Goal: Task Accomplishment & Management: Complete application form

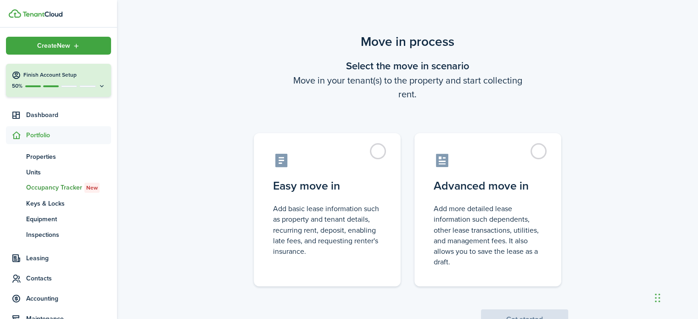
scroll to position [36, 0]
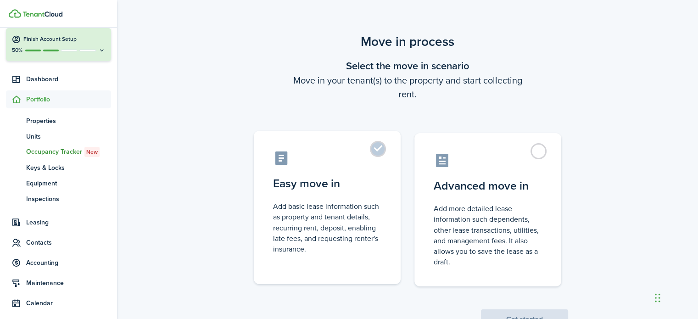
click at [352, 198] on label "Easy move in Add basic lease information such as property and tenant details, r…" at bounding box center [327, 207] width 147 height 153
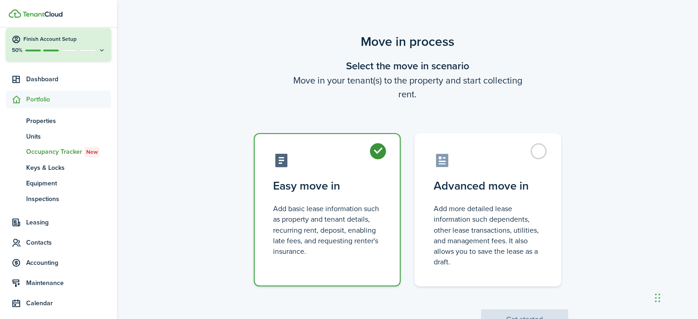
radio input "true"
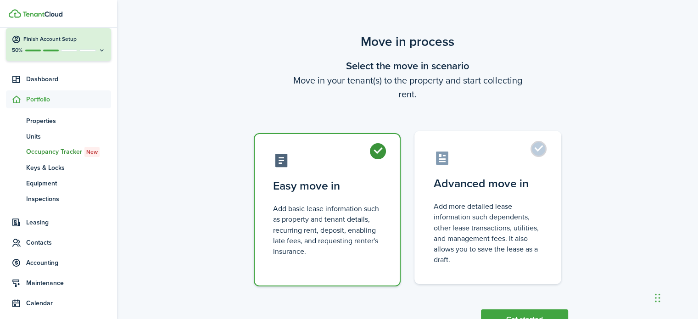
scroll to position [35, 0]
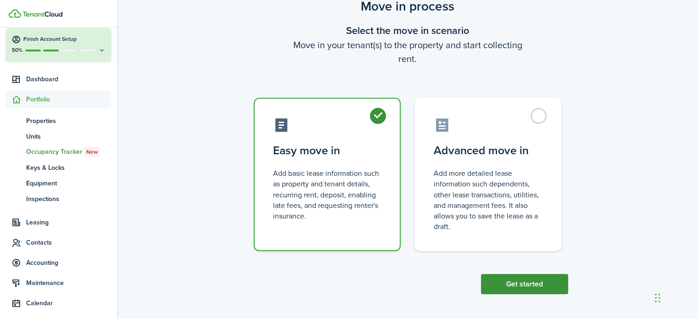
click at [518, 280] on button "Get started" at bounding box center [524, 284] width 87 height 20
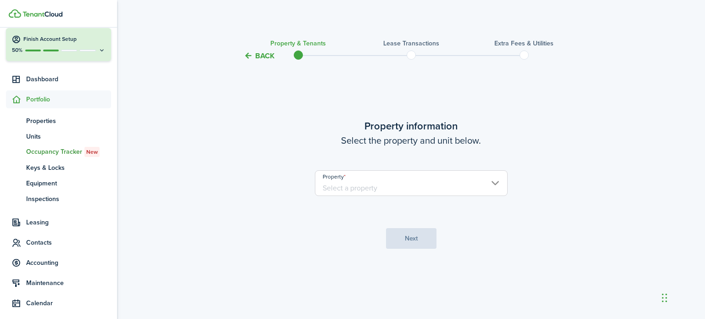
click at [400, 183] on input "Property" at bounding box center [411, 183] width 193 height 26
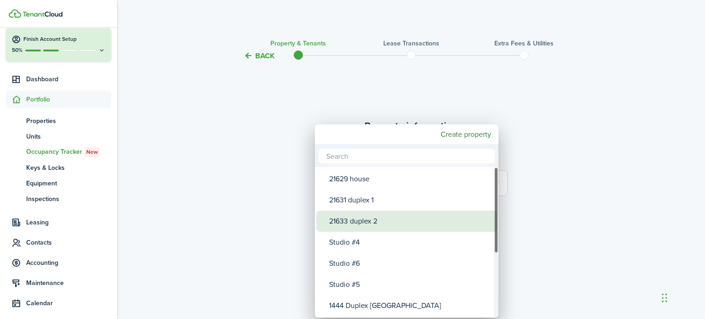
click at [363, 225] on div "21633 duplex 2" at bounding box center [410, 221] width 162 height 21
type input "21633 duplex 2"
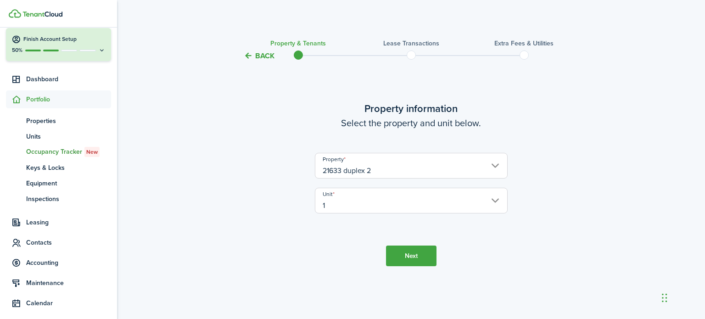
click at [374, 201] on input "1" at bounding box center [411, 201] width 193 height 26
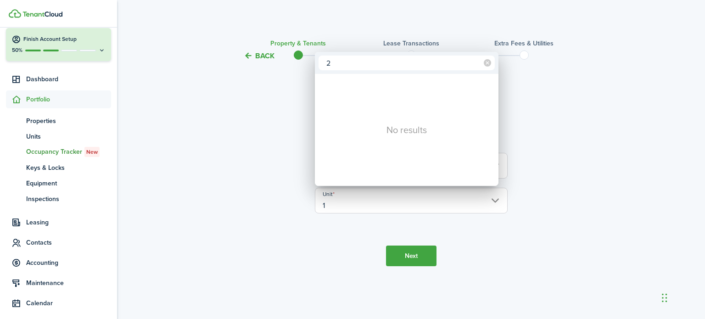
type input "2"
click at [406, 258] on div at bounding box center [353, 160] width 852 height 466
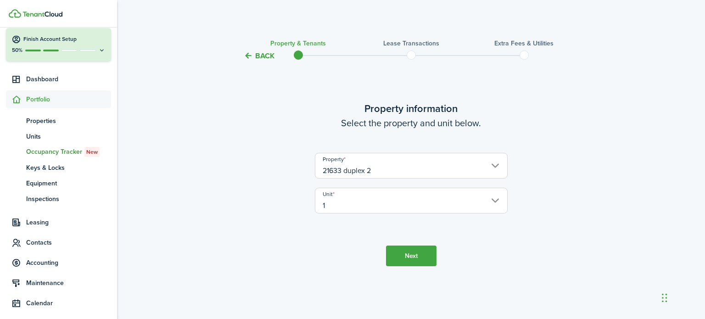
click at [408, 257] on button "Next" at bounding box center [411, 256] width 50 height 21
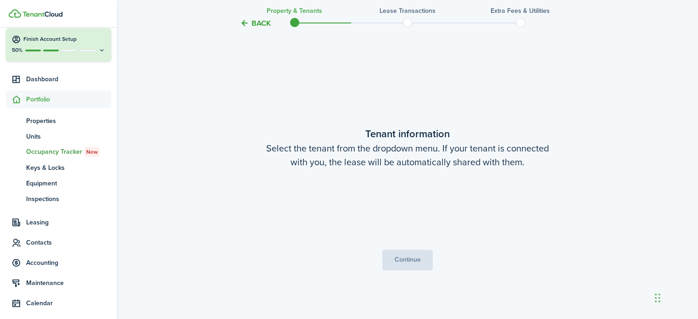
scroll to position [257, 0]
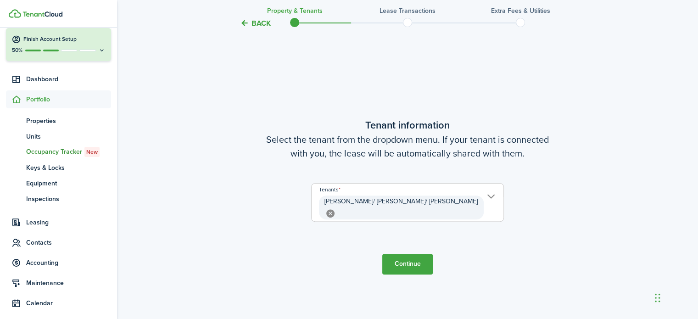
click at [415, 263] on button "Continue" at bounding box center [407, 264] width 50 height 21
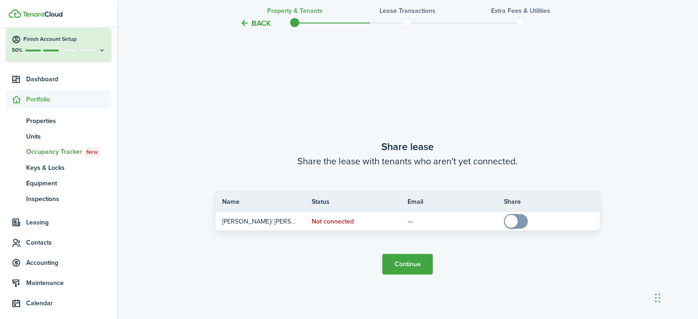
scroll to position [576, 0]
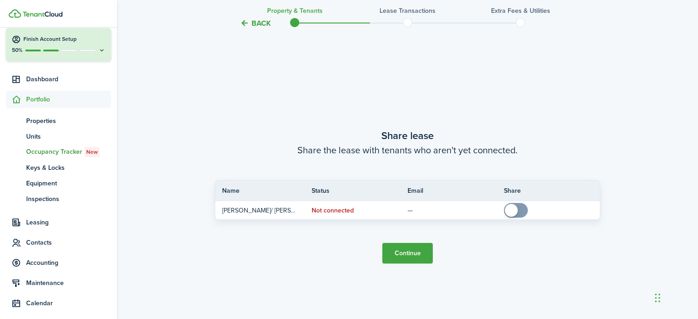
click at [420, 252] on button "Continue" at bounding box center [407, 253] width 50 height 21
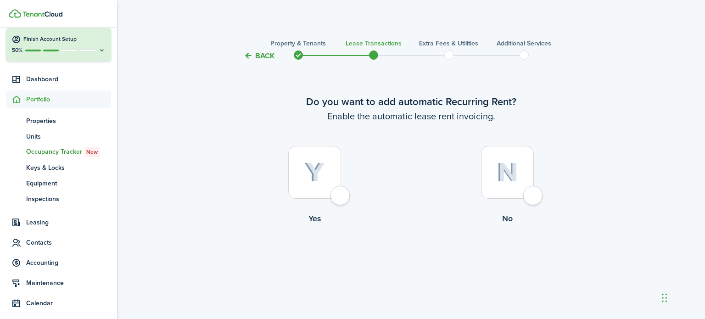
click at [531, 194] on div at bounding box center [507, 172] width 53 height 53
radio input "true"
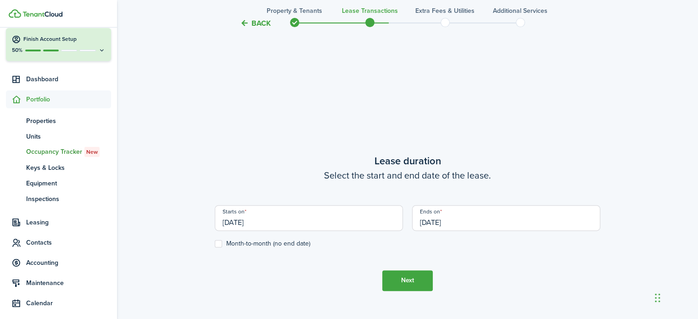
scroll to position [257, 0]
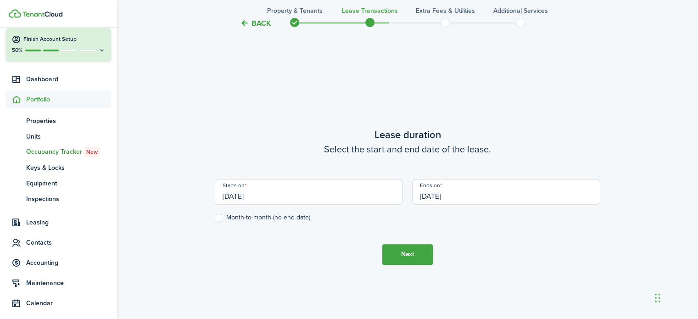
click at [280, 194] on input "[DATE]" at bounding box center [309, 192] width 188 height 26
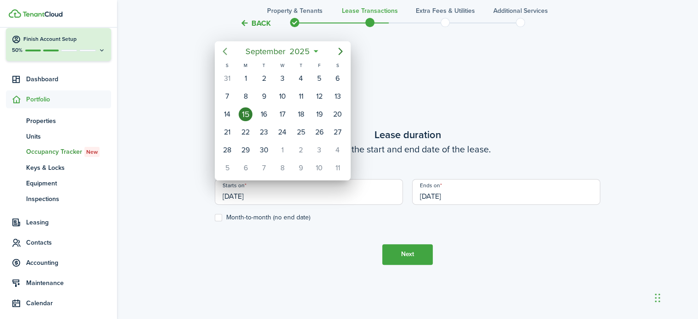
click at [224, 48] on icon "Previous page" at bounding box center [224, 51] width 11 height 11
click at [263, 129] on div "19" at bounding box center [264, 132] width 14 height 14
type input "[DATE]"
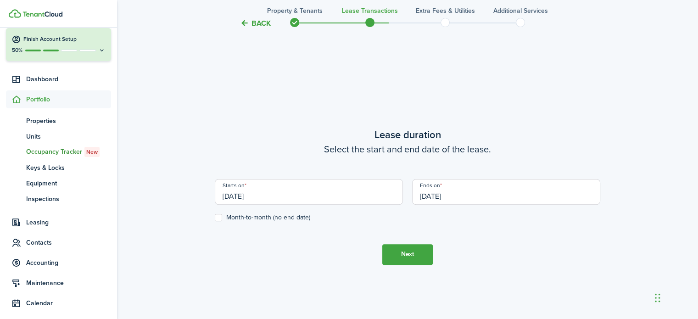
click at [471, 197] on input "[DATE]" at bounding box center [506, 192] width 188 height 26
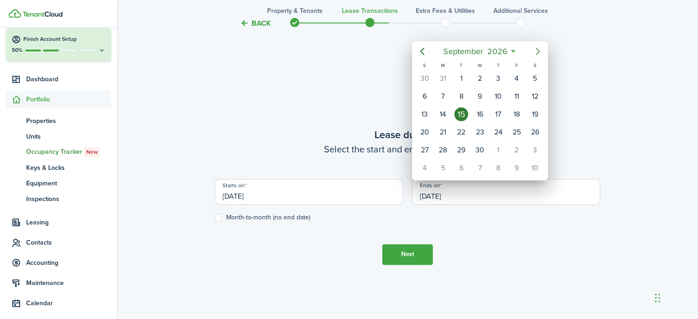
click at [538, 50] on icon "Next page" at bounding box center [538, 51] width 4 height 7
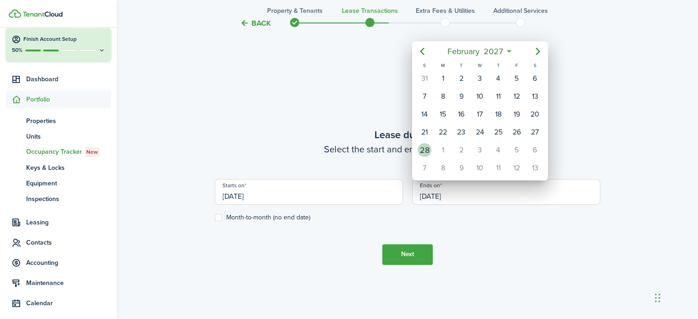
click at [425, 145] on div "28" at bounding box center [425, 150] width 14 height 14
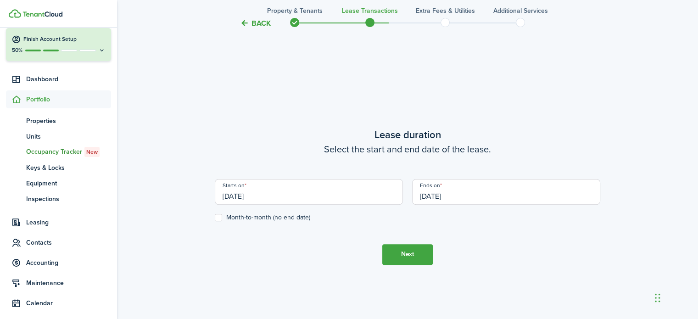
click at [466, 193] on input "[DATE]" at bounding box center [506, 192] width 188 height 26
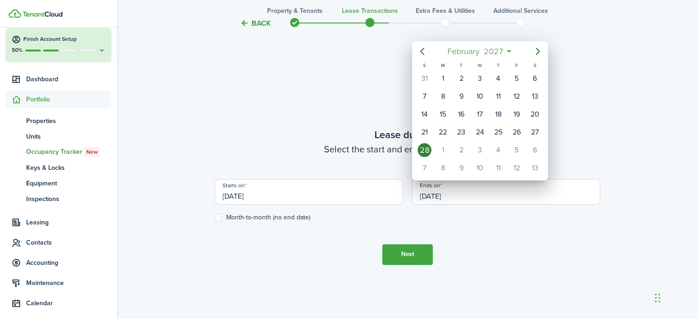
click at [500, 51] on span "2027" at bounding box center [492, 51] width 23 height 17
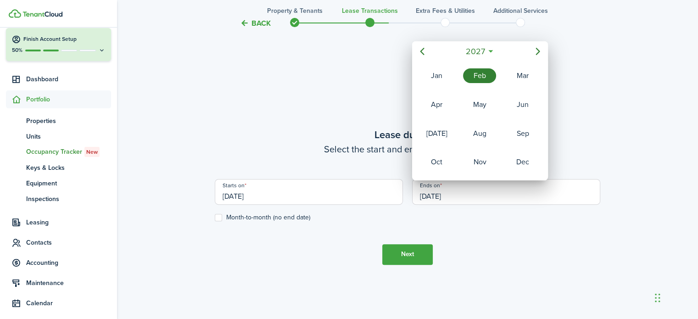
click at [479, 78] on div "Feb" at bounding box center [479, 75] width 33 height 15
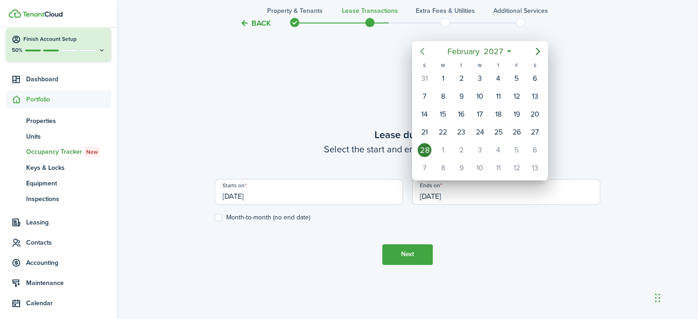
click at [419, 48] on icon "Previous page" at bounding box center [422, 51] width 11 height 11
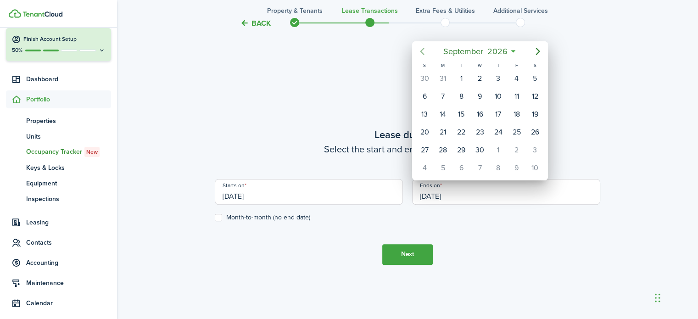
click at [419, 48] on icon "Previous page" at bounding box center [422, 51] width 11 height 11
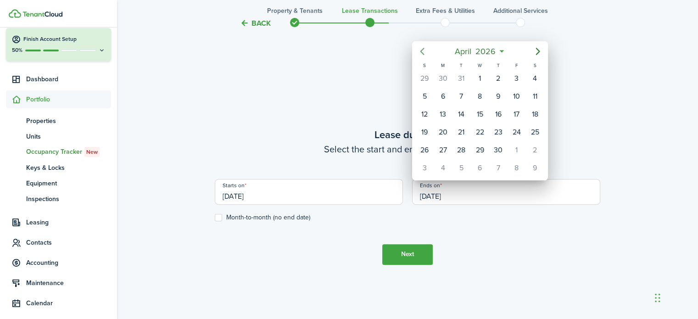
click at [419, 48] on icon "Previous page" at bounding box center [422, 51] width 11 height 11
click at [537, 128] on div "28" at bounding box center [535, 132] width 14 height 14
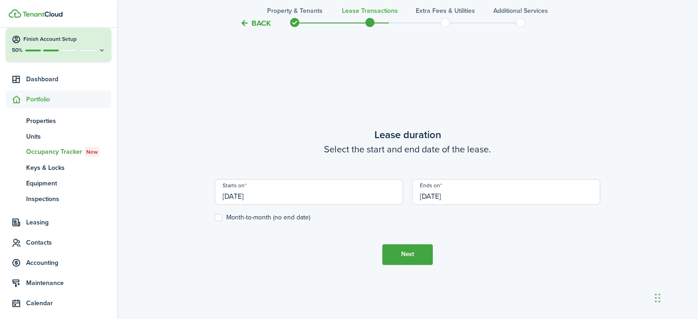
type input "[DATE]"
click at [418, 255] on button "Next" at bounding box center [407, 254] width 50 height 21
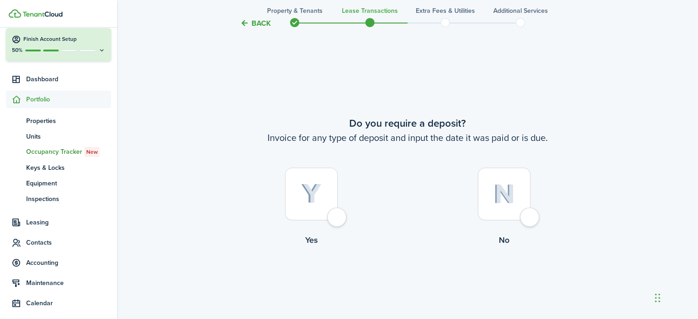
scroll to position [576, 0]
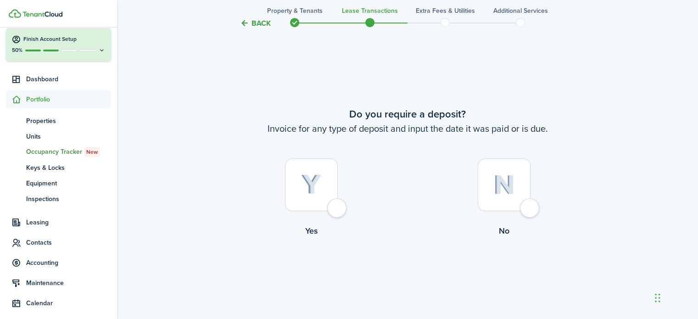
click at [529, 207] on div at bounding box center [504, 184] width 53 height 53
radio input "true"
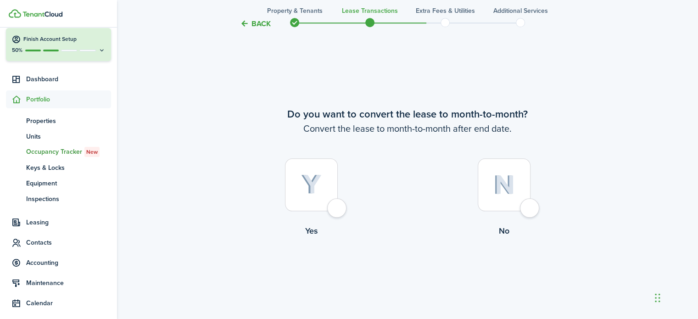
scroll to position [896, 0]
click at [333, 211] on div at bounding box center [311, 184] width 53 height 53
radio input "true"
click at [391, 277] on button "Continue" at bounding box center [407, 274] width 50 height 21
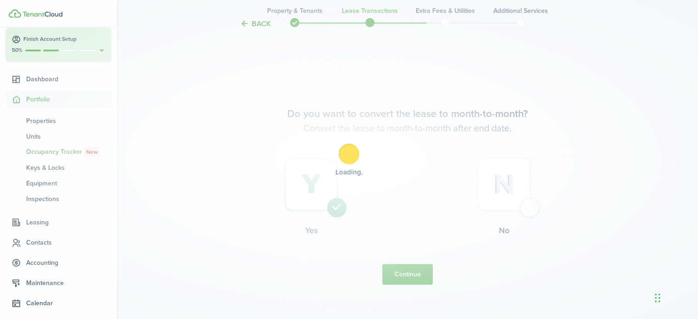
scroll to position [0, 0]
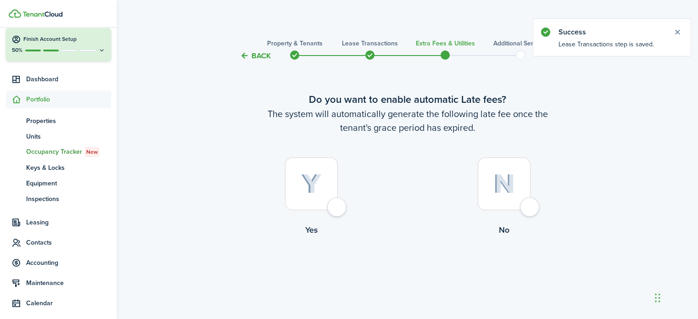
click at [515, 212] on label "No" at bounding box center [504, 198] width 193 height 83
radio input "true"
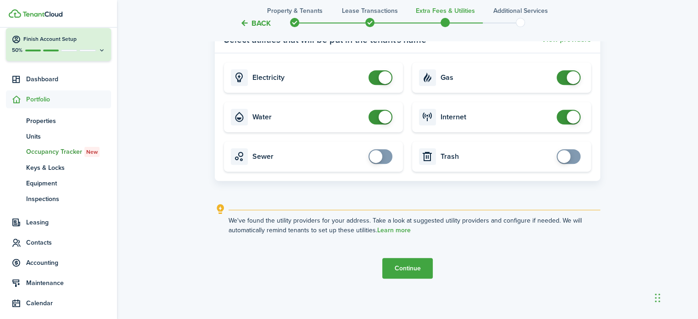
scroll to position [377, 0]
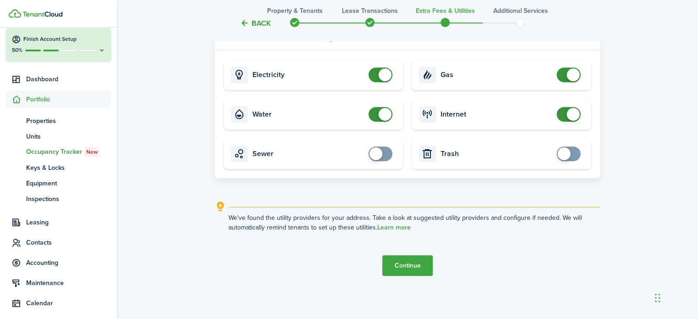
click at [408, 269] on button "Continue" at bounding box center [407, 265] width 50 height 21
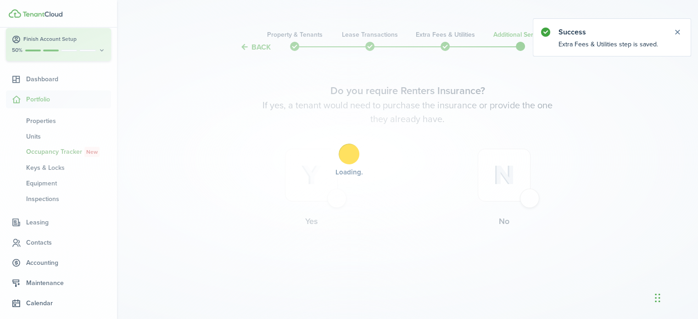
scroll to position [0, 0]
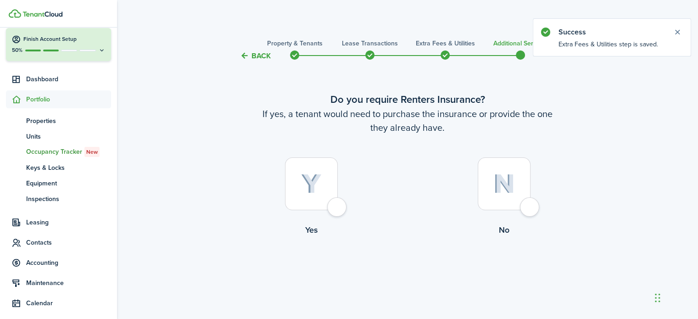
click at [528, 202] on div at bounding box center [504, 183] width 53 height 53
radio input "true"
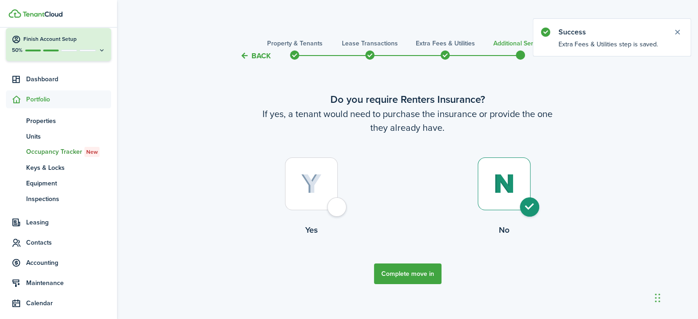
click at [391, 280] on button "Complete move in" at bounding box center [407, 273] width 67 height 21
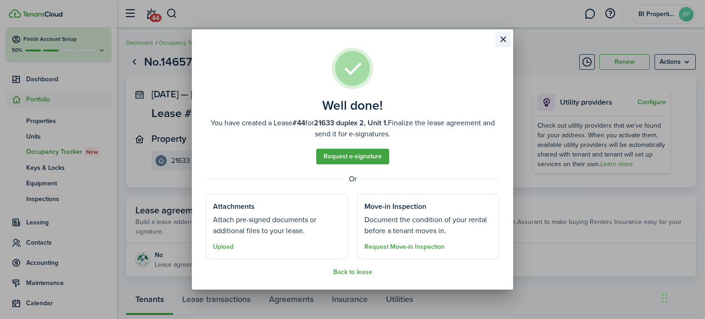
click at [499, 38] on button "Close modal" at bounding box center [503, 40] width 16 height 16
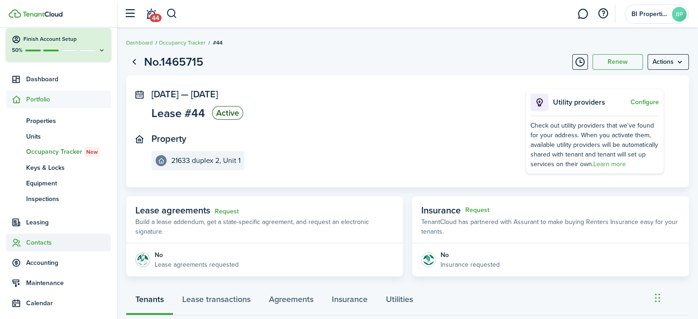
click at [38, 243] on span "Contacts" at bounding box center [68, 243] width 85 height 10
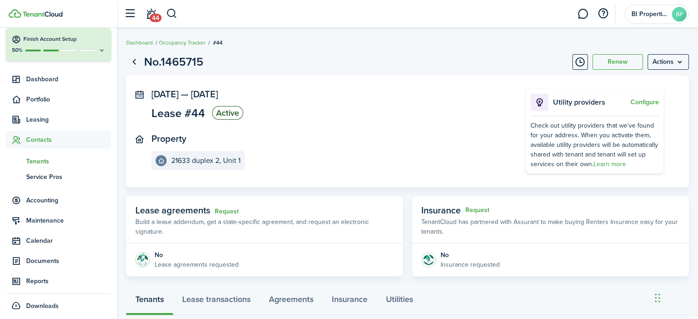
click at [47, 157] on span "Tenants" at bounding box center [68, 162] width 85 height 10
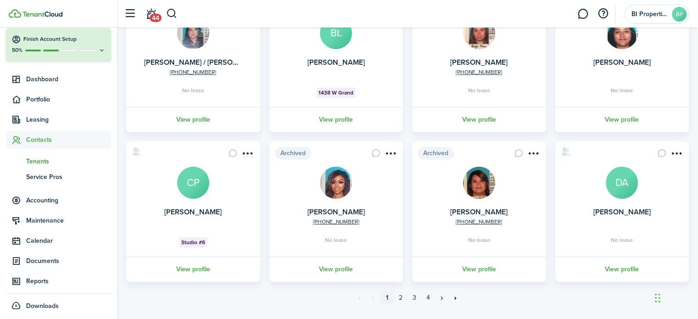
scroll to position [281, 0]
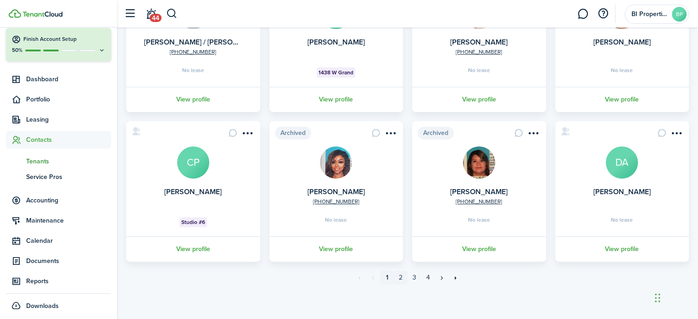
click at [401, 275] on link "2" at bounding box center [401, 278] width 14 height 14
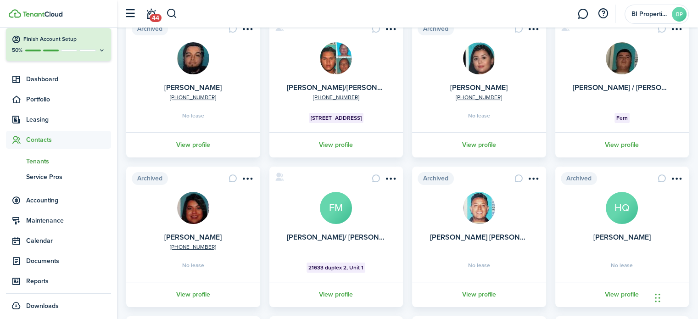
scroll to position [92, 0]
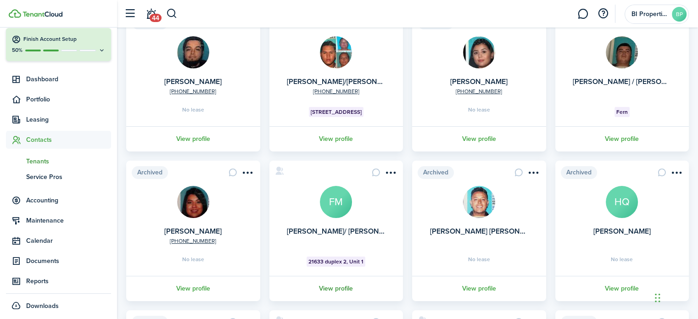
click at [341, 284] on link "View profile" at bounding box center [336, 288] width 137 height 25
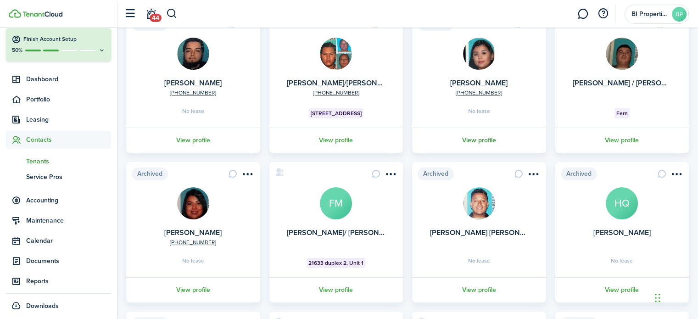
scroll to position [138, 0]
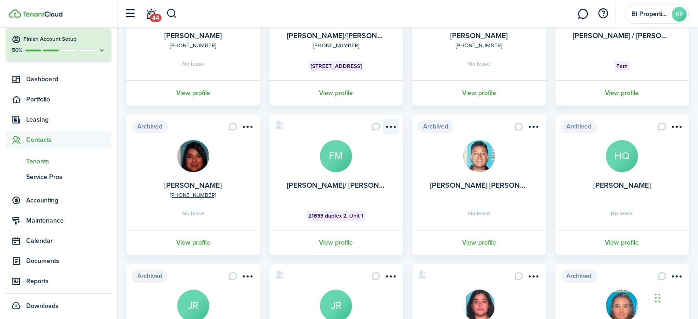
click at [388, 129] on menu-btn-icon "Open menu" at bounding box center [391, 127] width 16 height 16
click at [298, 130] on card "[PERSON_NAME]/ [PERSON_NAME]/ [PERSON_NAME] 21633 duplex 2, Unit 1 View profile" at bounding box center [336, 185] width 134 height 140
